Goal: Communication & Community: Answer question/provide support

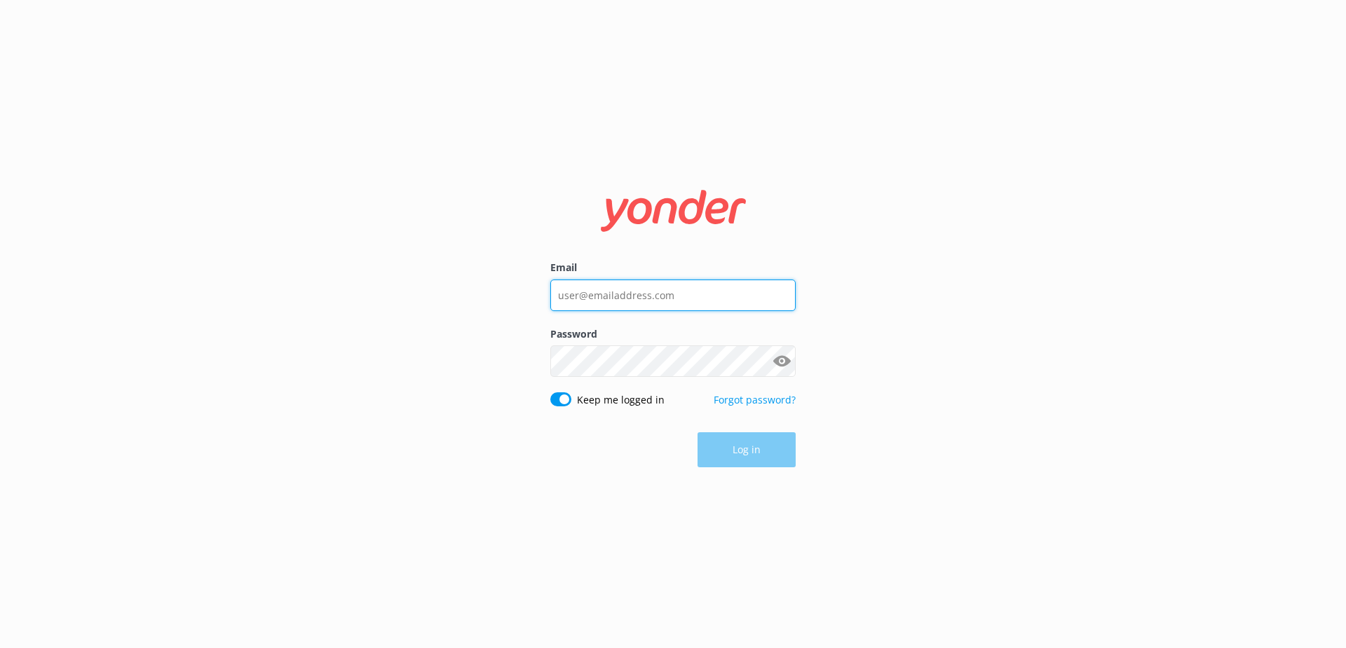
type input "[EMAIL_ADDRESS][DOMAIN_NAME]"
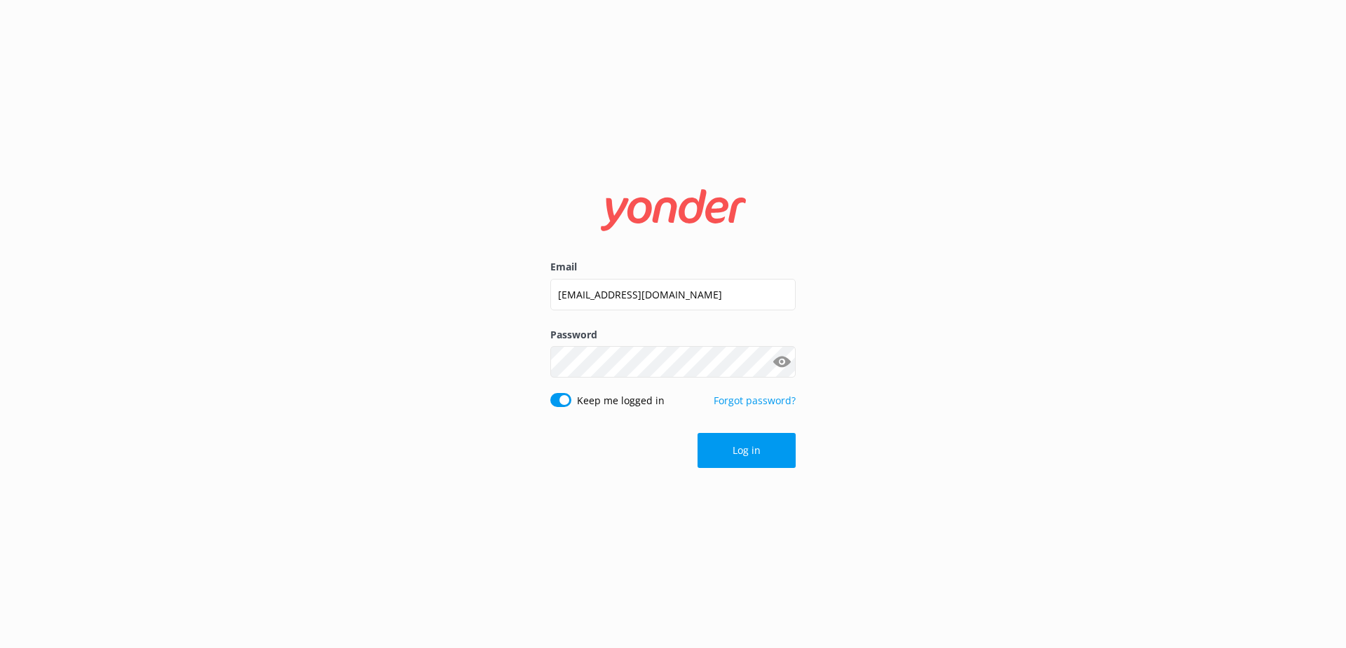
click at [745, 437] on div "Log in" at bounding box center [672, 450] width 245 height 35
click at [743, 457] on button "Log in" at bounding box center [747, 450] width 98 height 35
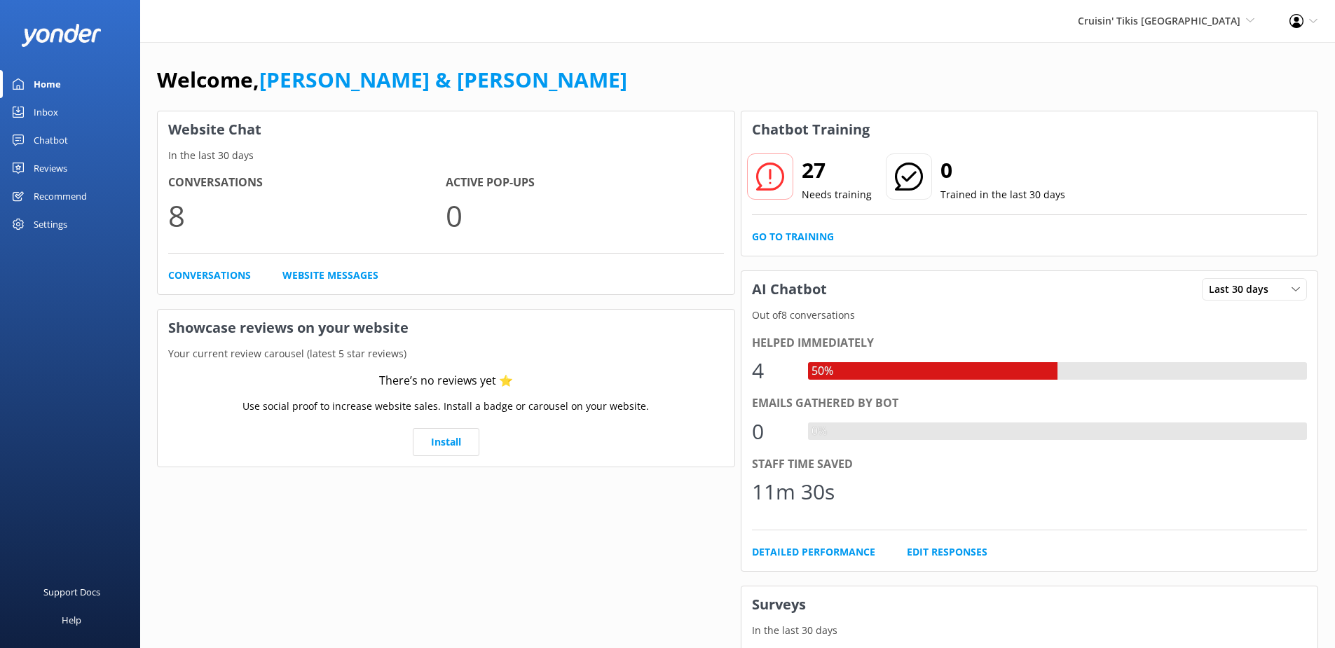
click at [41, 116] on div "Inbox" at bounding box center [46, 112] width 25 height 28
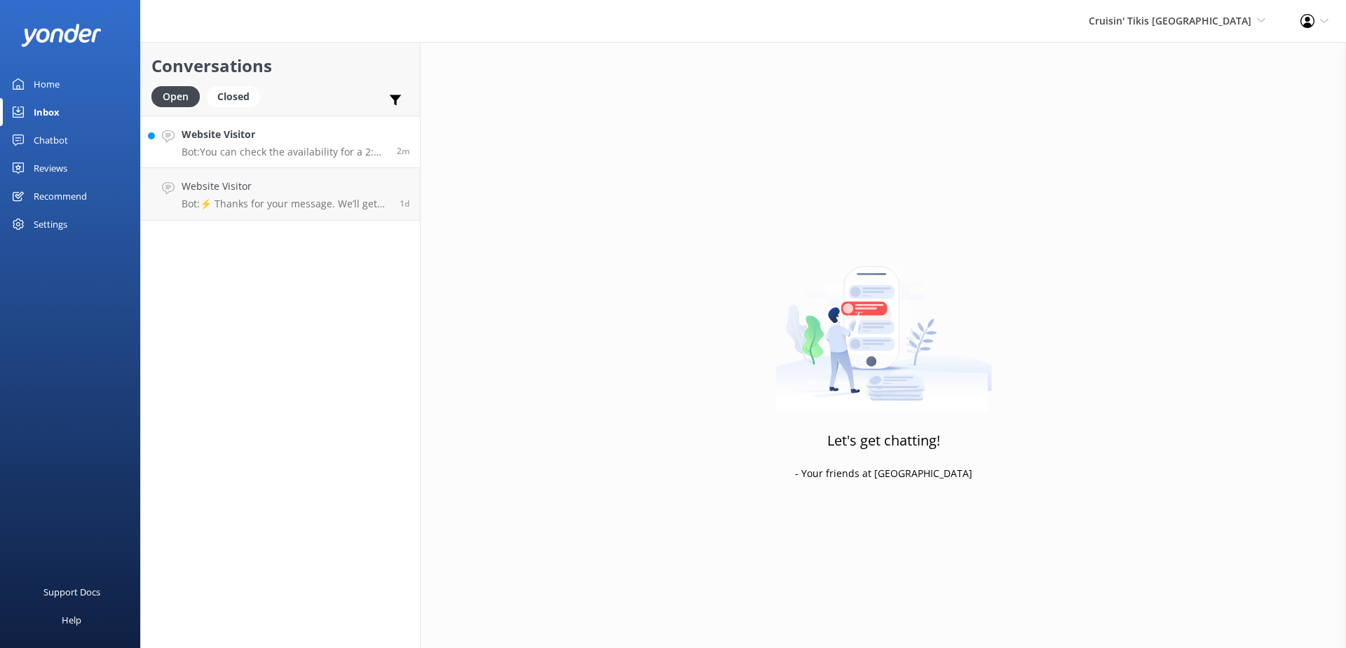
click at [268, 144] on div "Website Visitor Bot: You can check the availability for a 2:00 cruise and make …" at bounding box center [284, 142] width 205 height 30
